Goal: Task Accomplishment & Management: Use online tool/utility

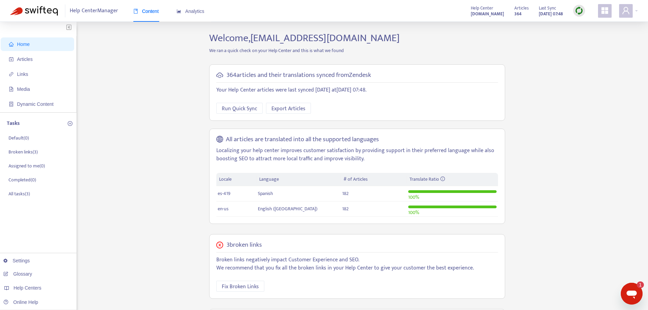
click at [579, 12] on img at bounding box center [579, 10] width 9 height 9
click at [594, 38] on link "Full Sync" at bounding box center [591, 36] width 25 height 8
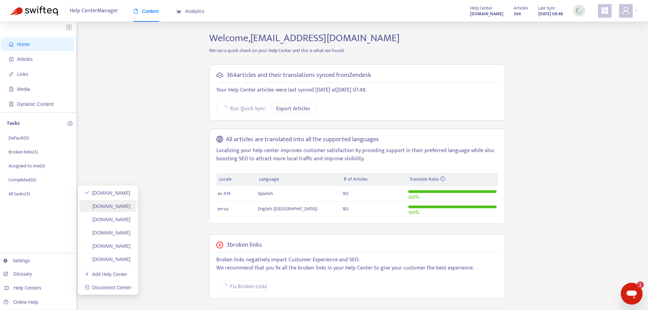
click at [128, 206] on link "[DOMAIN_NAME]" at bounding box center [108, 206] width 46 height 5
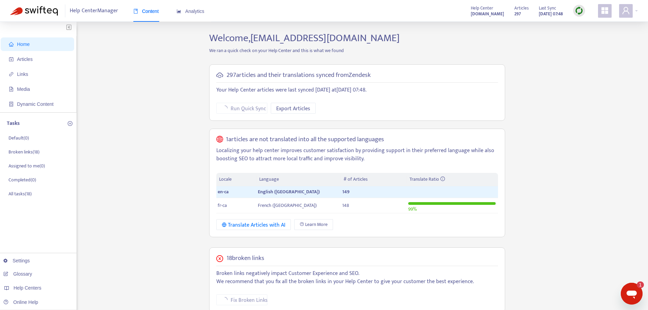
click at [574, 12] on div "Articles 297 Last Sync Aug 27, 2025 07:48" at bounding box center [550, 11] width 81 height 14
click at [575, 11] on div at bounding box center [580, 11] width 12 height 12
click at [592, 37] on link "Full Sync" at bounding box center [591, 36] width 25 height 8
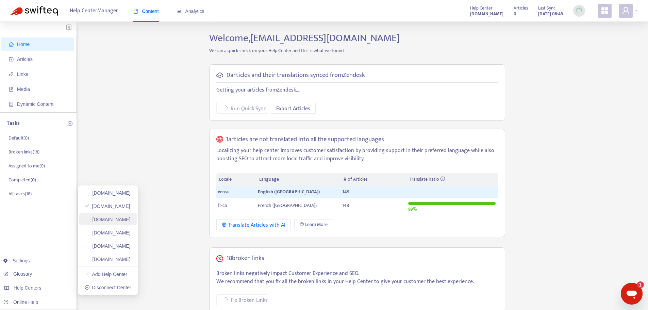
click at [128, 220] on link "helpcenter.plexusworldwide.com.au" at bounding box center [108, 219] width 46 height 5
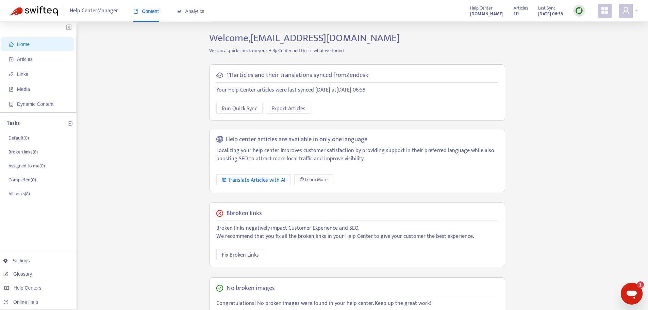
click at [579, 14] on img at bounding box center [579, 10] width 9 height 9
click at [589, 39] on link "Full Sync" at bounding box center [591, 36] width 25 height 8
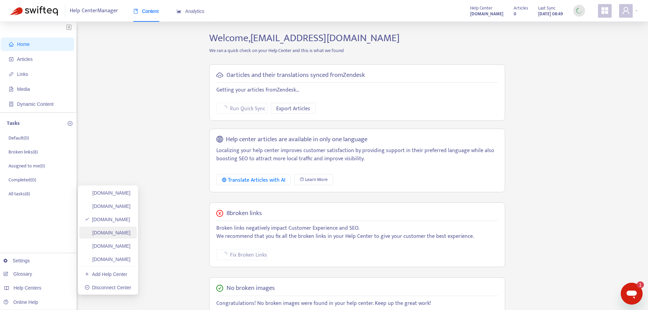
click at [131, 236] on link "ayuda.plexusworldwide.com.mx" at bounding box center [108, 232] width 46 height 5
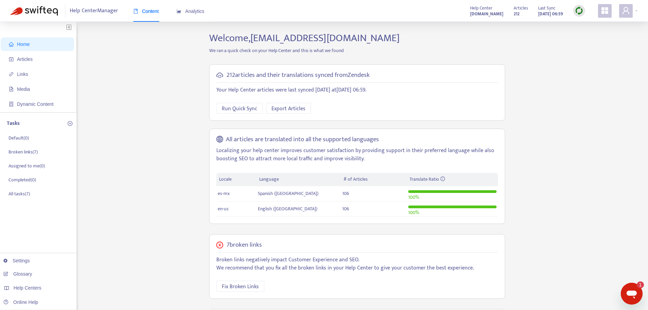
click at [579, 10] on img at bounding box center [579, 10] width 9 height 9
click at [589, 38] on link "Full Sync" at bounding box center [591, 36] width 25 height 8
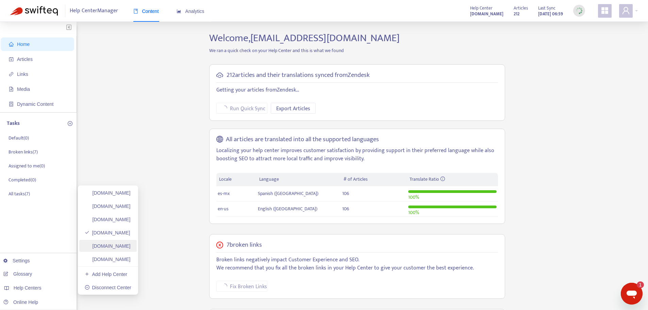
click at [115, 245] on link "plexusworldwideagent.zendesk.com" at bounding box center [108, 245] width 46 height 5
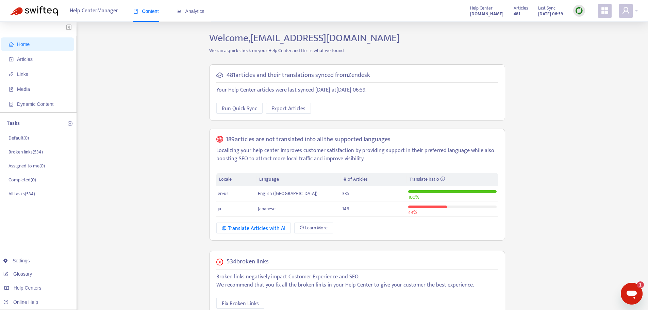
click at [580, 10] on img at bounding box center [579, 10] width 9 height 9
click at [592, 36] on link "Full Sync" at bounding box center [591, 36] width 25 height 8
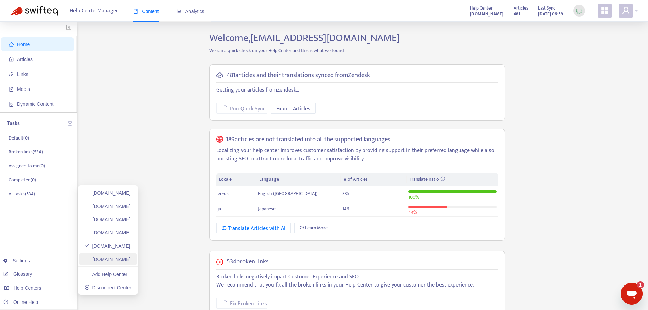
click at [118, 259] on link "plexusworldwidejp.zendesk.com" at bounding box center [108, 259] width 46 height 5
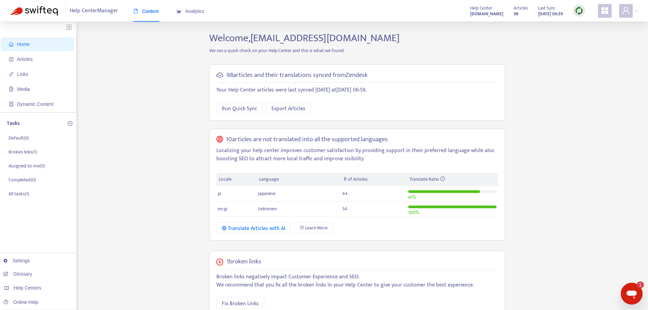
click at [580, 8] on img at bounding box center [579, 10] width 9 height 9
click at [601, 36] on link "Full Sync" at bounding box center [591, 36] width 25 height 8
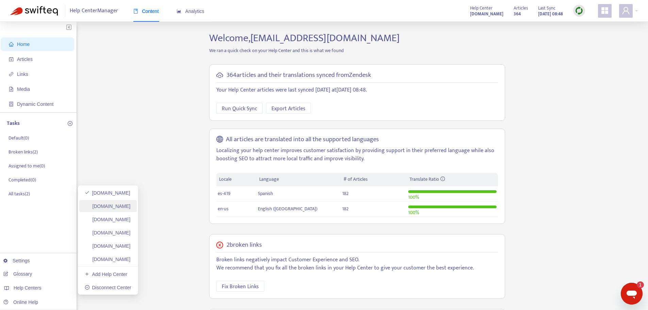
click at [131, 209] on link "[DOMAIN_NAME]" at bounding box center [108, 206] width 46 height 5
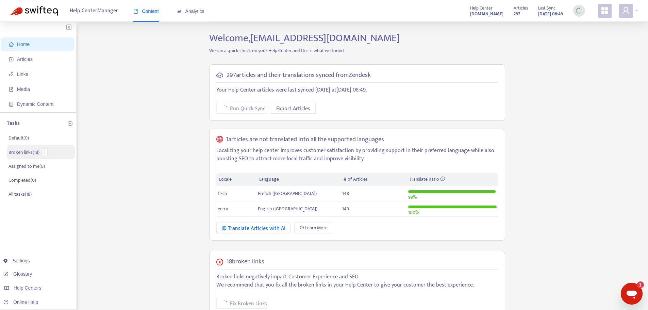
click at [23, 156] on p "Broken links ( 18 )" at bounding box center [24, 152] width 31 height 7
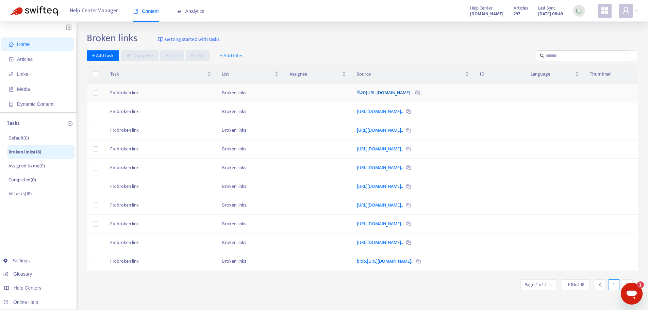
click at [357, 91] on link "%20[URL][DOMAIN_NAME].." at bounding box center [385, 93] width 56 height 8
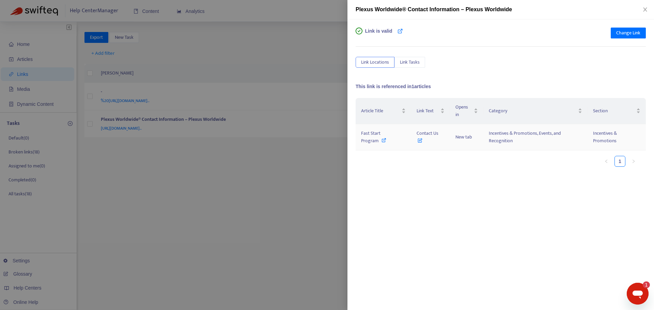
click at [380, 132] on span "Fast Start Program" at bounding box center [370, 136] width 19 height 15
click at [642, 11] on button "Close" at bounding box center [645, 9] width 10 height 6
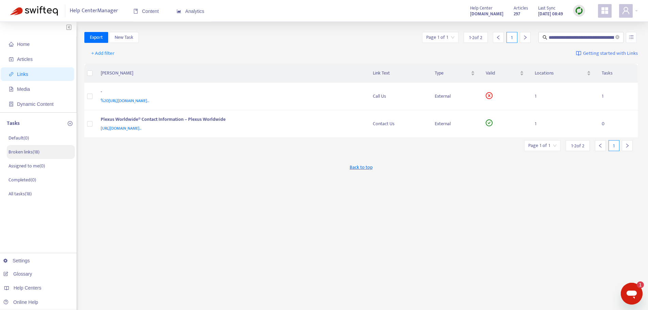
click at [18, 158] on li "Broken links ( 18 )" at bounding box center [41, 152] width 68 height 14
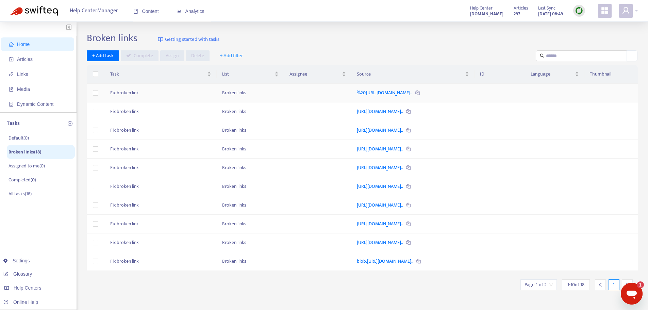
click at [386, 97] on td "%20https://helpcenter.plexusworldwide.com/hc/en-us/articles/3600..." at bounding box center [414, 93] width 124 height 19
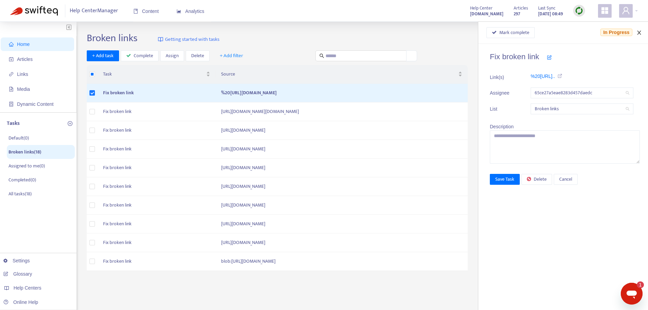
click at [639, 30] on icon "close" at bounding box center [639, 32] width 5 height 5
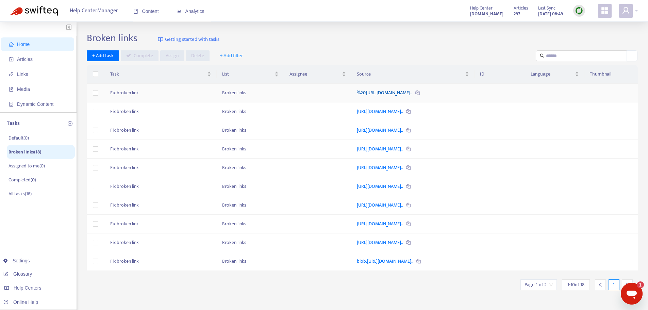
click at [386, 90] on link "%20https://helpcenter.plexusworldwide.com/hc/en-us/articles/3600..." at bounding box center [385, 93] width 56 height 8
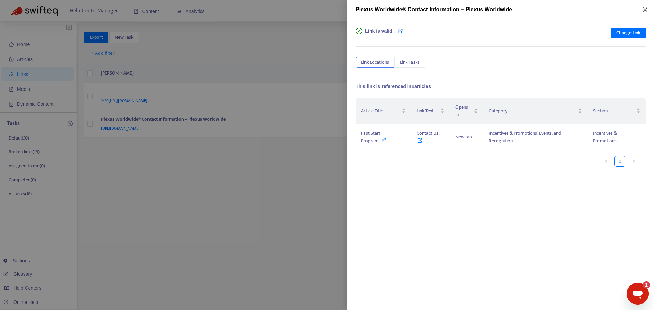
click at [645, 10] on icon "close" at bounding box center [645, 9] width 4 height 4
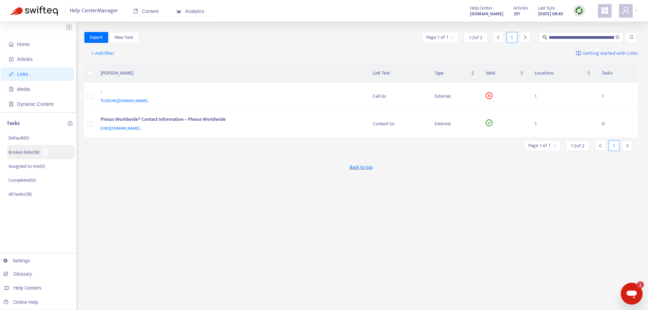
click at [39, 157] on li "Broken links ( 18 )" at bounding box center [41, 152] width 68 height 14
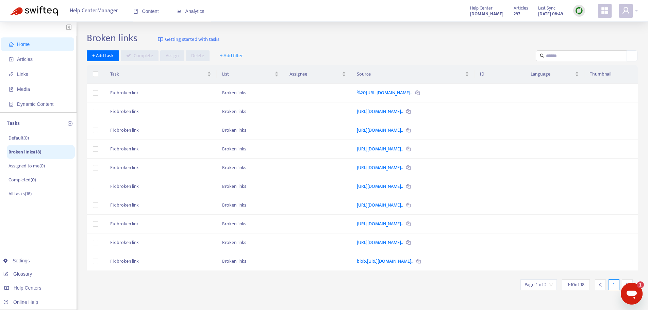
click at [581, 11] on img at bounding box center [579, 10] width 9 height 9
click at [591, 32] on link "Full Sync" at bounding box center [591, 36] width 25 height 8
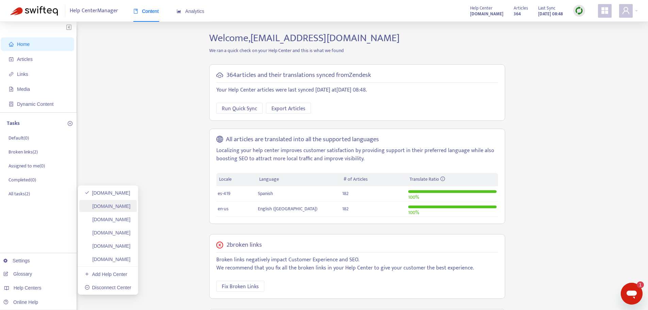
click at [121, 204] on link "[DOMAIN_NAME]" at bounding box center [108, 206] width 46 height 5
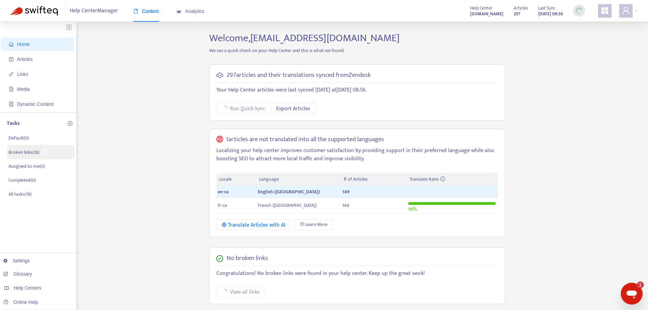
click at [26, 153] on p "Broken links ( 18 )" at bounding box center [24, 152] width 31 height 7
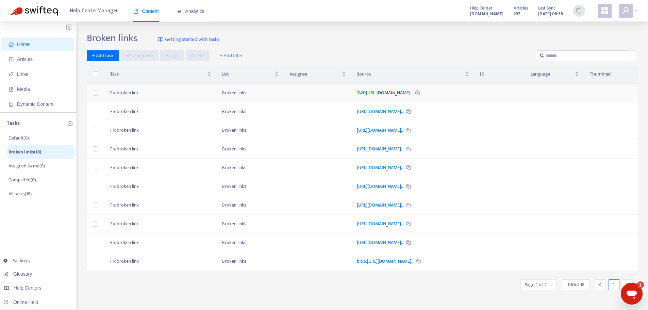
click at [369, 90] on link "%20https://helpcenter.plexusworldwide.com/hc/en-us/articles/3600..." at bounding box center [385, 93] width 56 height 8
